Goal: Browse casually

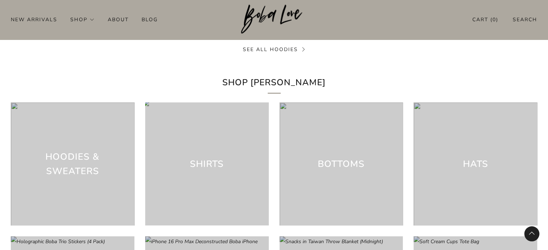
scroll to position [1981, 0]
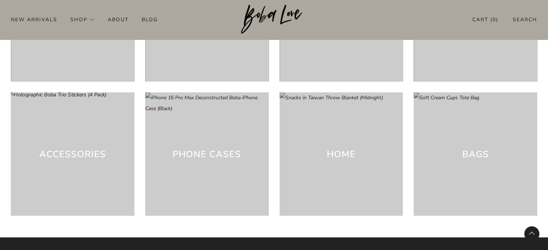
click at [77, 138] on div "Accessories" at bounding box center [73, 155] width 124 height 124
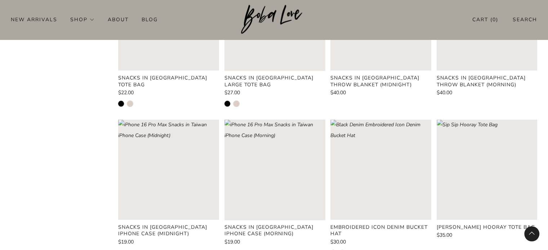
scroll to position [705, 0]
click at [395, 159] on rect "Loading image: Black Denim Embroidered Icon Denim Bucket Hat" at bounding box center [380, 170] width 100 height 100
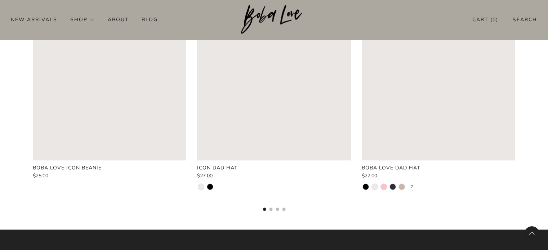
scroll to position [574, 0]
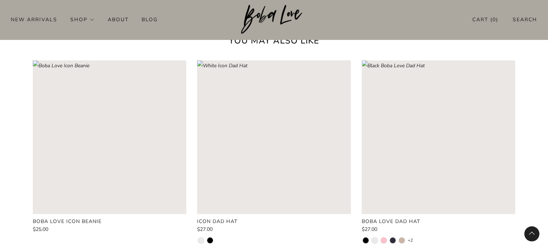
scroll to position [574, 0]
click at [271, 22] on img at bounding box center [274, 20] width 66 height 30
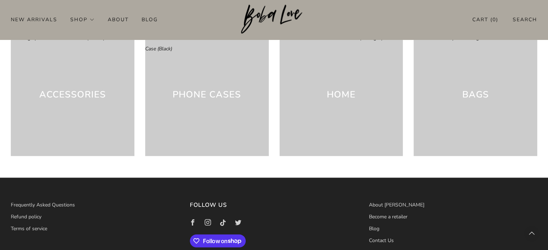
scroll to position [2085, 0]
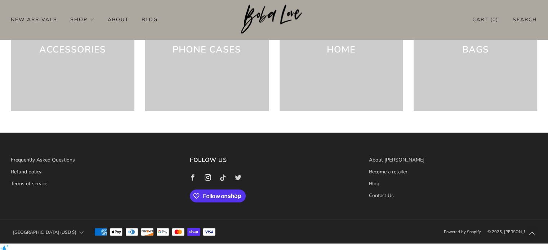
click at [205, 184] on icon at bounding box center [207, 178] width 15 height 15
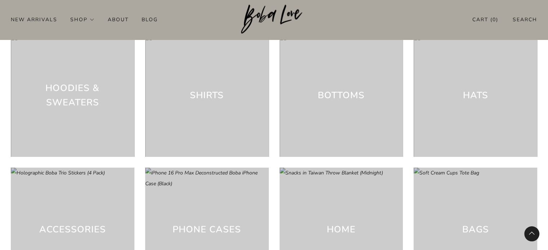
scroll to position [1689, 0]
